Goal: Task Accomplishment & Management: Manage account settings

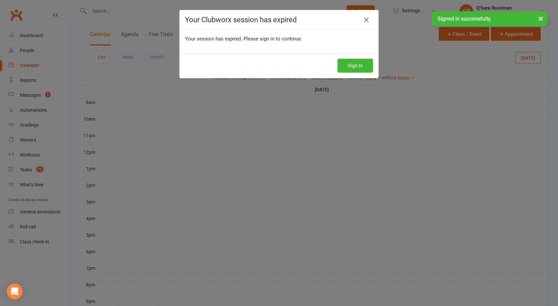
click at [373, 216] on div "Your Clubworx session has expired Your session has expired. Please sign in to c…" at bounding box center [279, 153] width 558 height 306
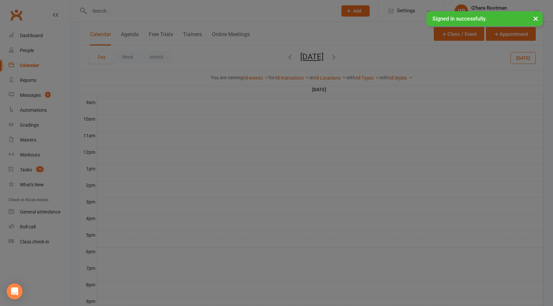
click at [373, 216] on div at bounding box center [276, 153] width 553 height 306
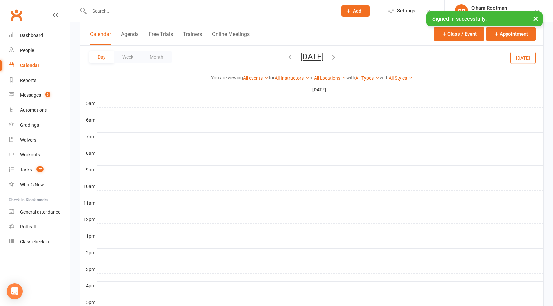
scroll to position [113, 0]
click at [34, 65] on div "Calendar" at bounding box center [29, 65] width 19 height 5
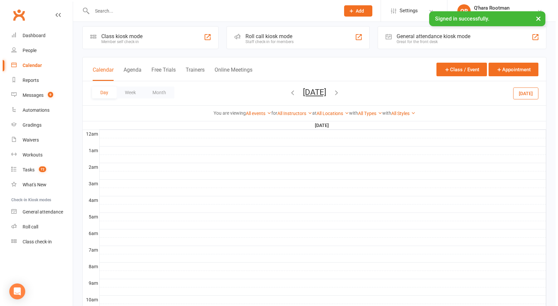
scroll to position [0, 0]
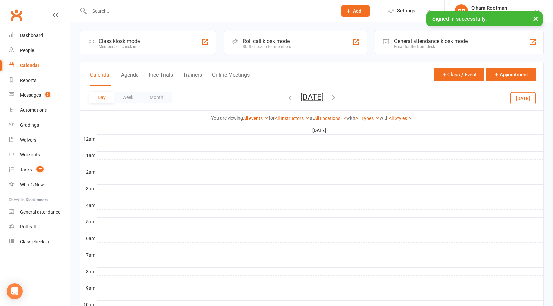
click at [18, 63] on link "Calendar" at bounding box center [39, 65] width 61 height 15
click at [36, 35] on div "Dashboard" at bounding box center [31, 35] width 23 height 5
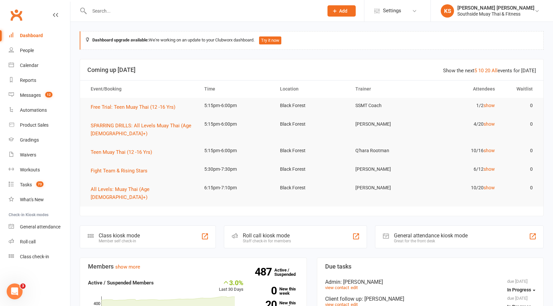
click at [497, 71] on link "All" at bounding box center [494, 71] width 6 height 6
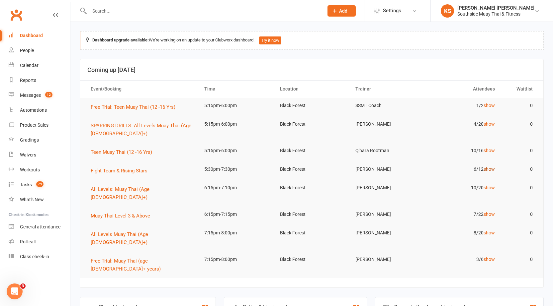
drag, startPoint x: 484, startPoint y: 171, endPoint x: 488, endPoint y: 168, distance: 4.6
click at [487, 169] on link "show" at bounding box center [488, 169] width 11 height 5
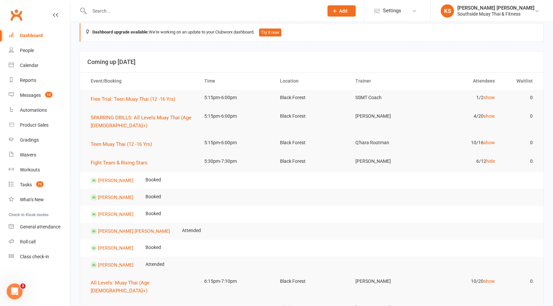
scroll to position [33, 0]
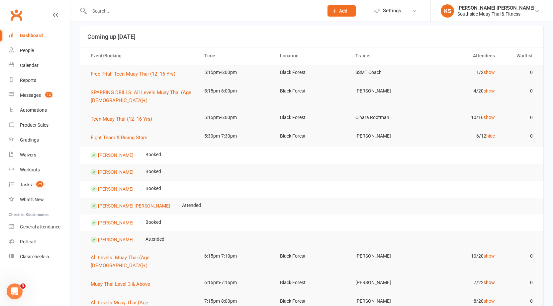
click at [490, 280] on link "show" at bounding box center [488, 282] width 11 height 5
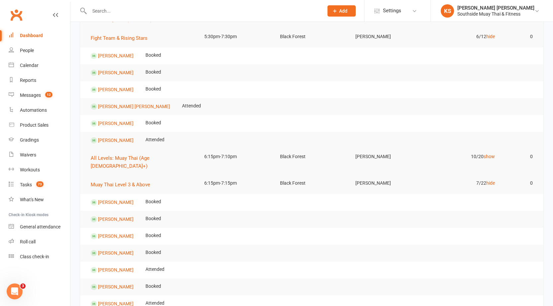
scroll to position [100, 0]
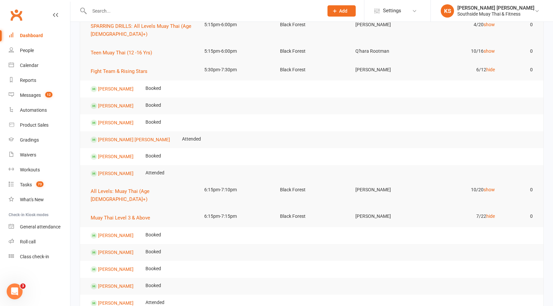
click at [98, 14] on input "text" at bounding box center [202, 10] width 231 height 9
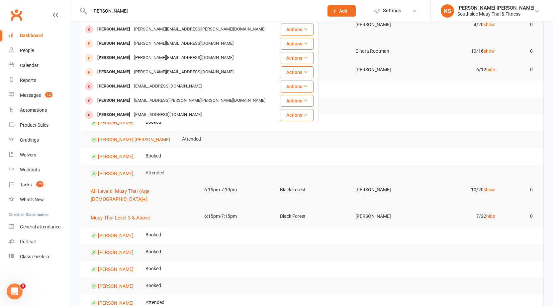
scroll to position [166, 0]
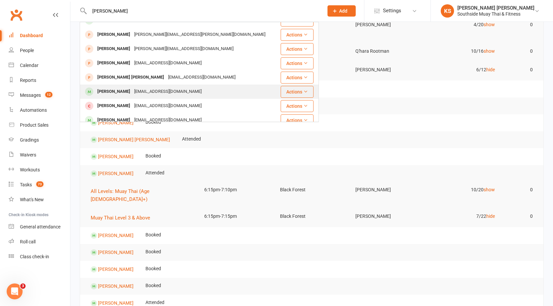
type input "taylor p"
click at [118, 89] on div "Taylor Paulson" at bounding box center [113, 92] width 37 height 10
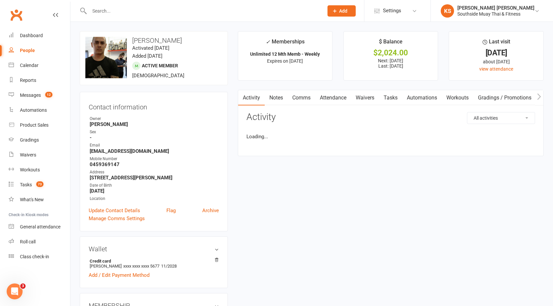
click at [341, 98] on link "Attendance" at bounding box center [333, 97] width 36 height 15
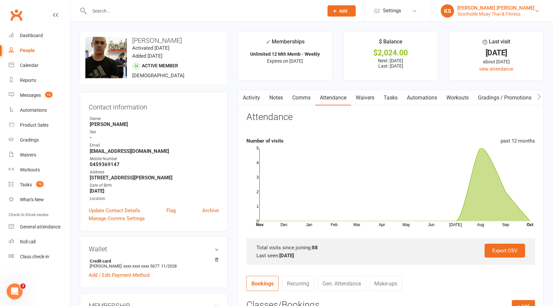
click at [487, 6] on div "[PERSON_NAME] [PERSON_NAME]" at bounding box center [495, 8] width 77 height 6
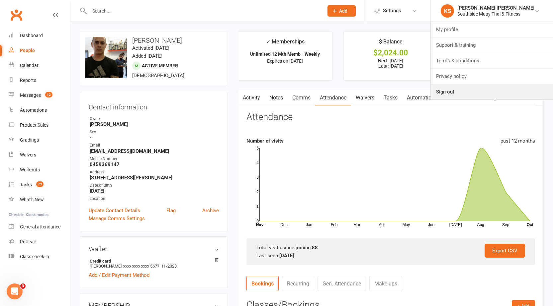
click at [459, 93] on link "Sign out" at bounding box center [492, 91] width 122 height 15
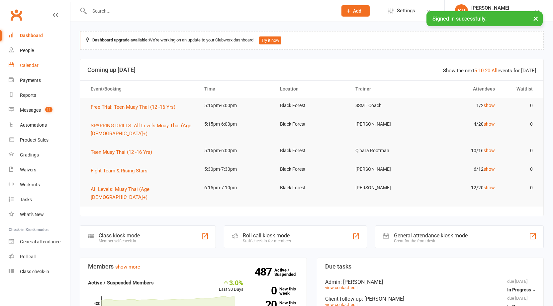
click at [33, 68] on div "Calendar" at bounding box center [29, 65] width 19 height 5
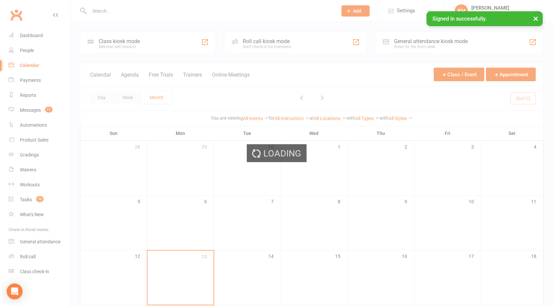
click at [116, 14] on div "Loading" at bounding box center [276, 153] width 553 height 306
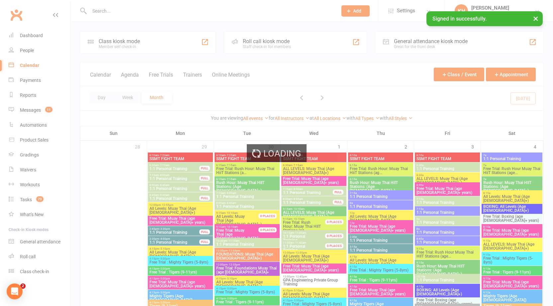
click at [110, 13] on div "Loading" at bounding box center [276, 153] width 553 height 306
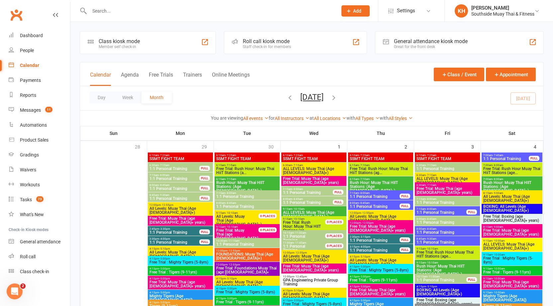
scroll to position [268, 0]
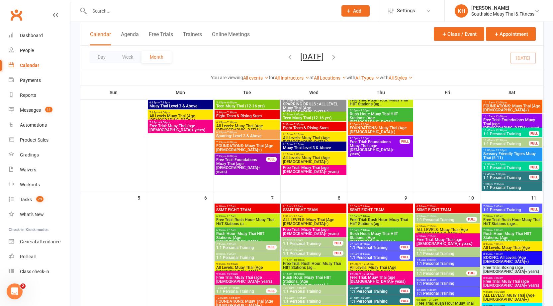
click at [105, 9] on input "text" at bounding box center [209, 10] width 245 height 9
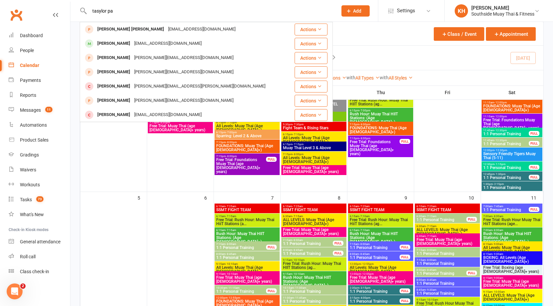
type input "tasylor pa"
click at [105, 40] on div "Taylor Paulson" at bounding box center [113, 44] width 37 height 10
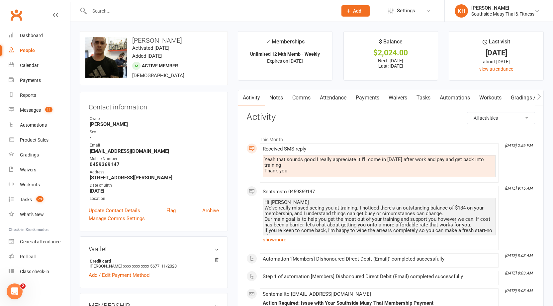
click at [361, 98] on link "Payments" at bounding box center [367, 97] width 33 height 15
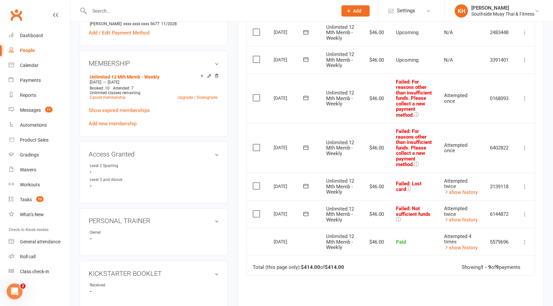
scroll to position [232, 0]
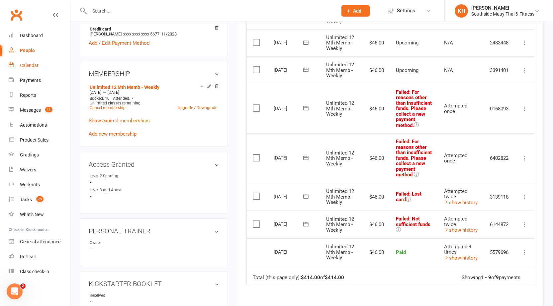
click at [40, 62] on link "Calendar" at bounding box center [39, 65] width 61 height 15
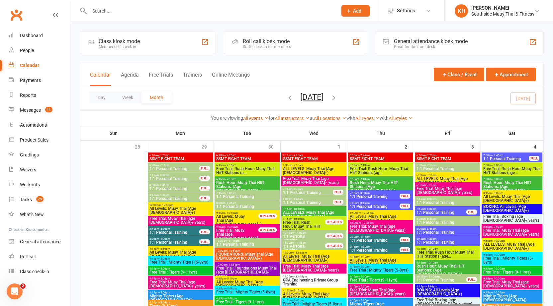
click at [397, 73] on div "Calendar Agenda Free Trials Trainers Online Meetings Class / Event Appointment" at bounding box center [311, 74] width 463 height 24
click at [376, 78] on div "Calendar Agenda Free Trials Trainers Online Meetings Class / Event Appointment" at bounding box center [311, 74] width 463 height 24
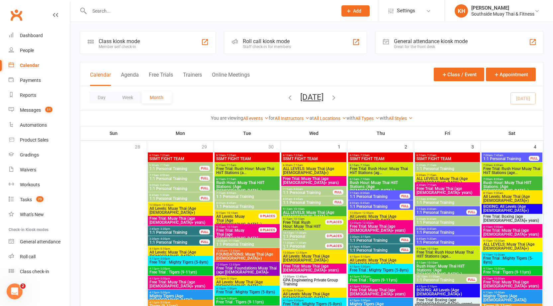
click at [387, 75] on div "Calendar Agenda Free Trials Trainers Online Meetings Class / Event Appointment" at bounding box center [311, 74] width 463 height 24
